Goal: Task Accomplishment & Management: Manage account settings

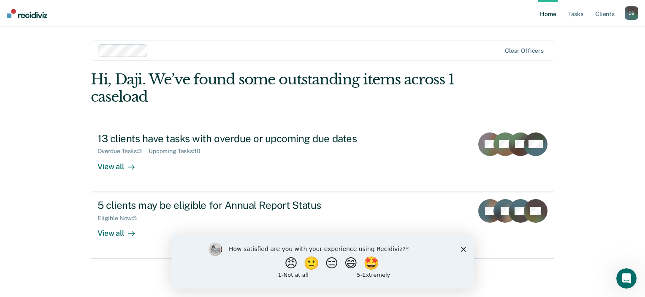
click at [465, 251] on polygon "Close survey" at bounding box center [463, 249] width 5 height 5
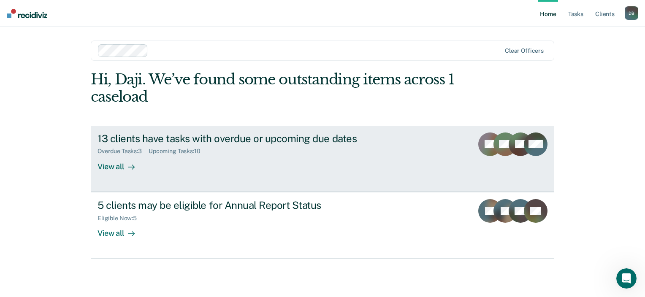
click at [132, 173] on link "13 clients have tasks with overdue or upcoming due dates Overdue Tasks : 3 Upco…" at bounding box center [323, 159] width 464 height 66
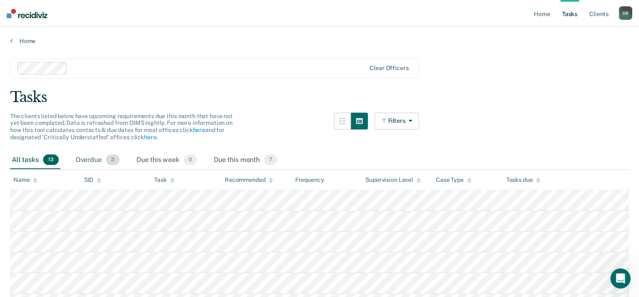
click at [94, 159] on div "Overdue 3" at bounding box center [97, 160] width 47 height 19
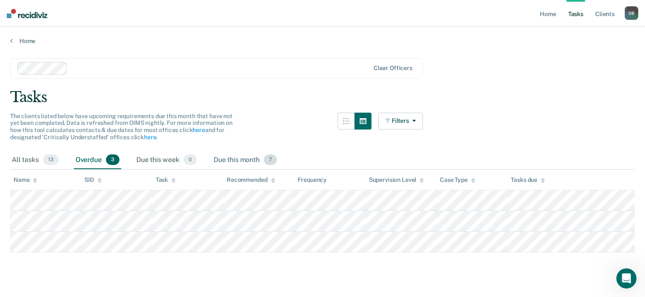
click at [220, 159] on div "Due this month 7" at bounding box center [245, 160] width 67 height 19
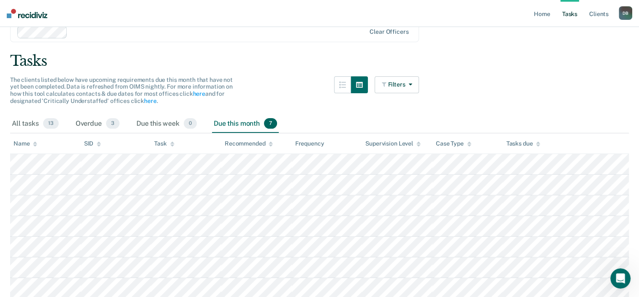
scroll to position [30, 0]
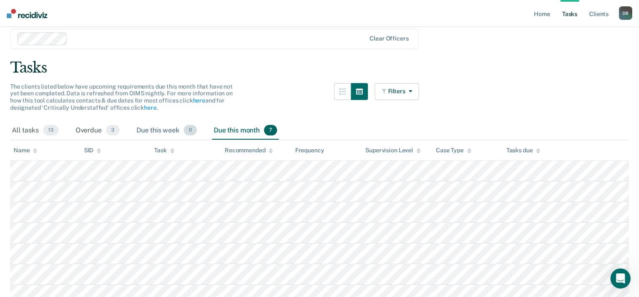
click at [155, 125] on div "Due this week 0" at bounding box center [167, 131] width 64 height 19
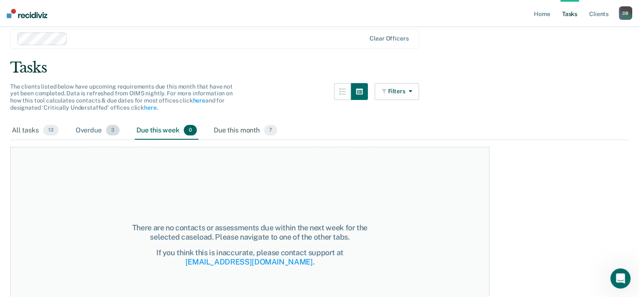
click at [92, 126] on div "Overdue 3" at bounding box center [97, 131] width 47 height 19
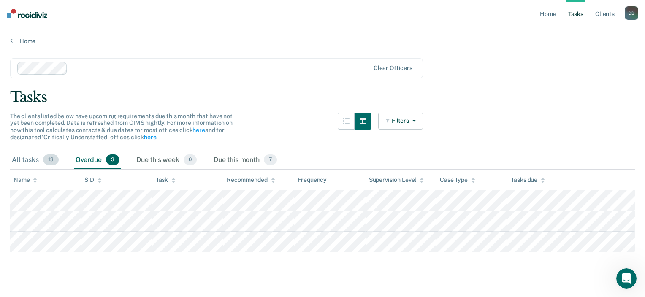
click at [34, 158] on div "All tasks 13" at bounding box center [35, 160] width 50 height 19
